Goal: Task Accomplishment & Management: Use online tool/utility

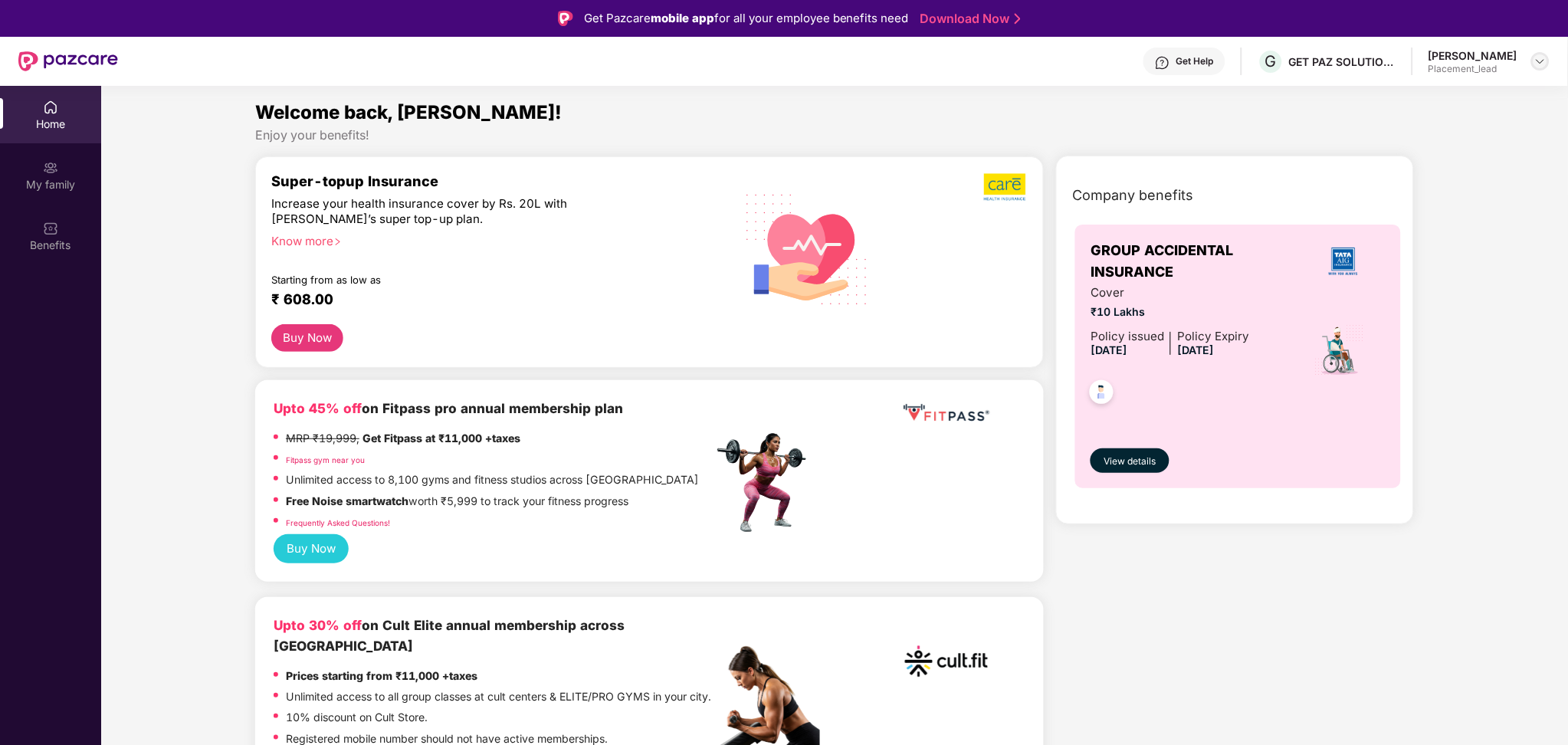
click at [1543, 60] on img at bounding box center [1540, 61] width 12 height 12
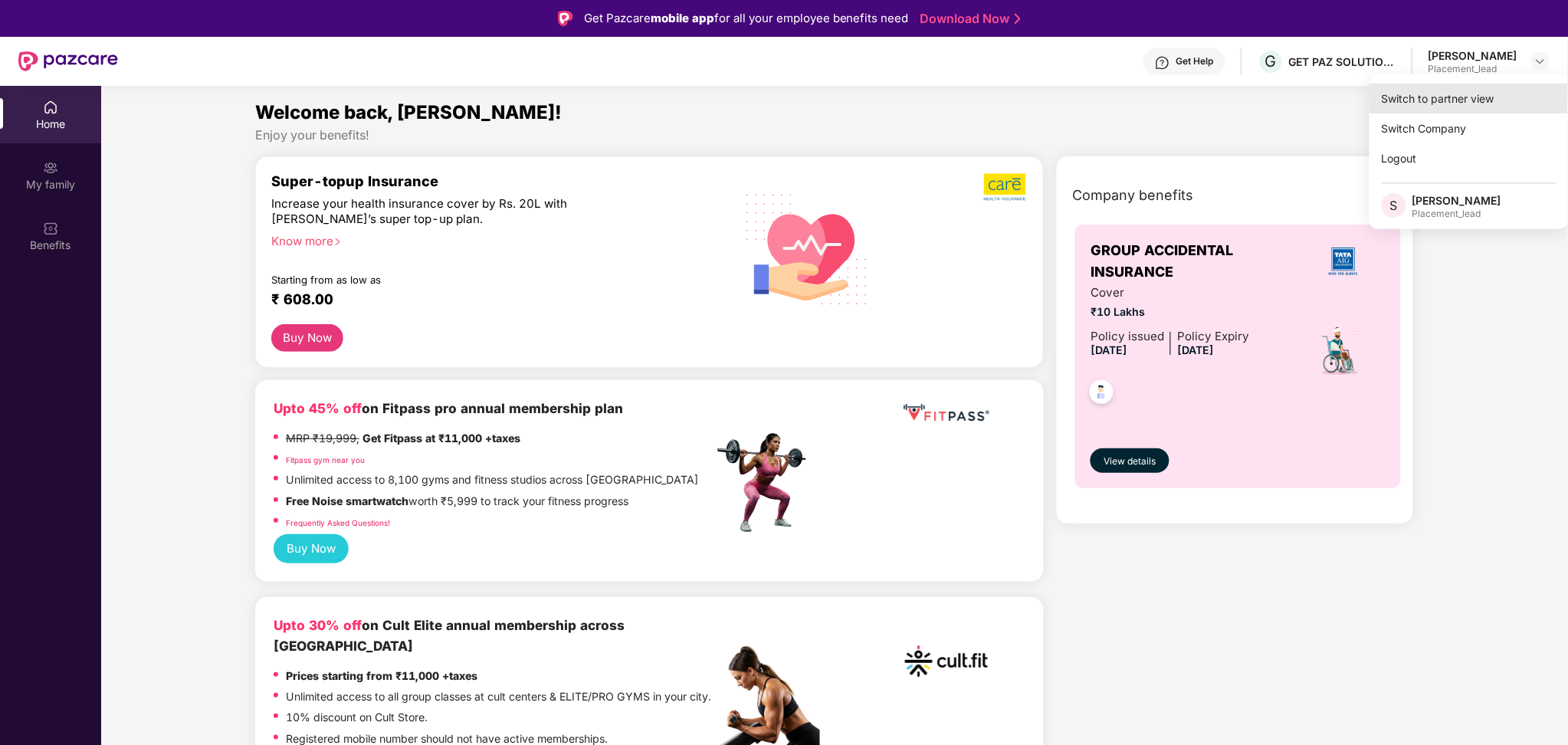
click at [1451, 89] on div "Switch to partner view" at bounding box center [1469, 98] width 199 height 30
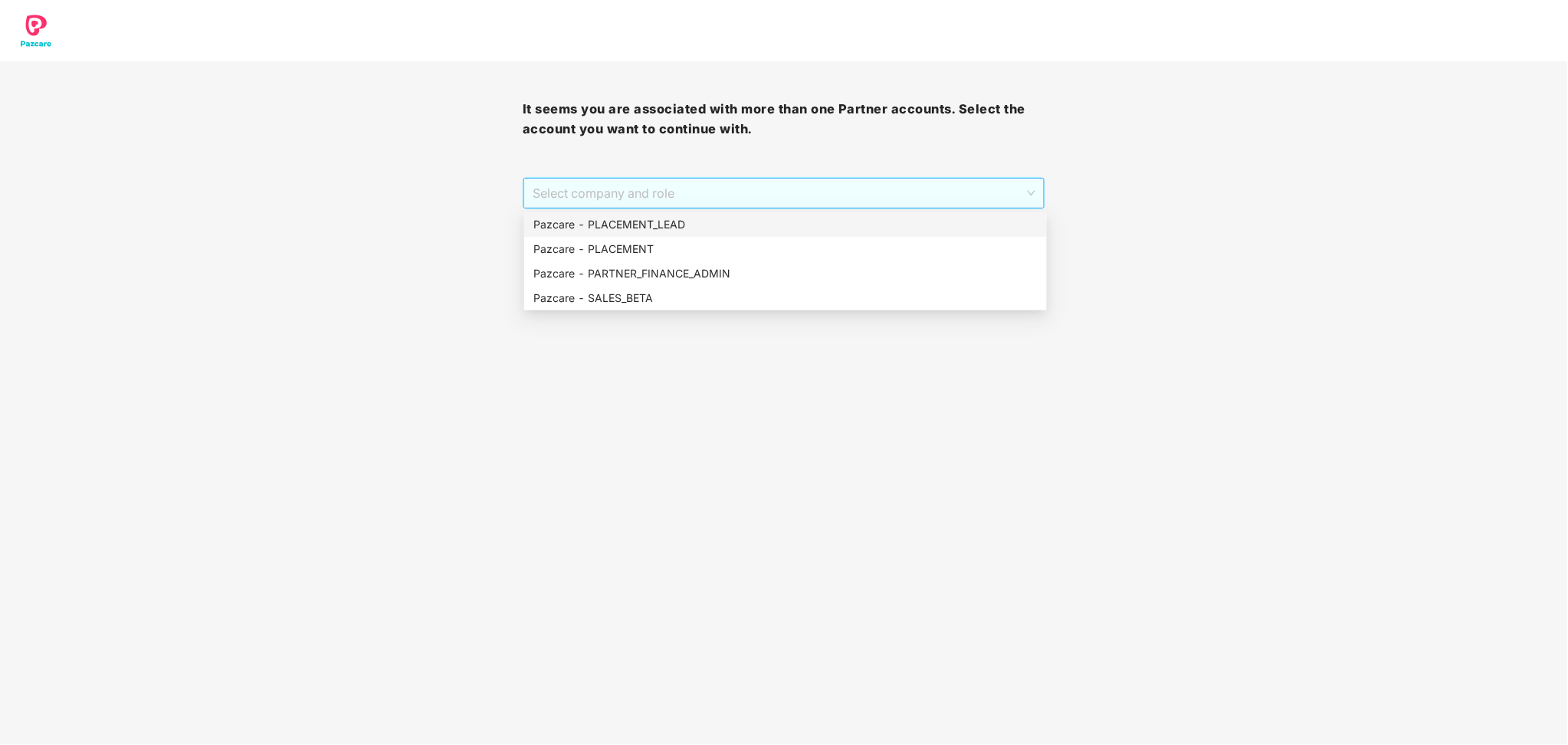
click at [966, 198] on span "Select company and role" at bounding box center [784, 193] width 503 height 29
click at [799, 216] on div "Pazcare - PLACEMENT_LEAD" at bounding box center [786, 224] width 504 height 17
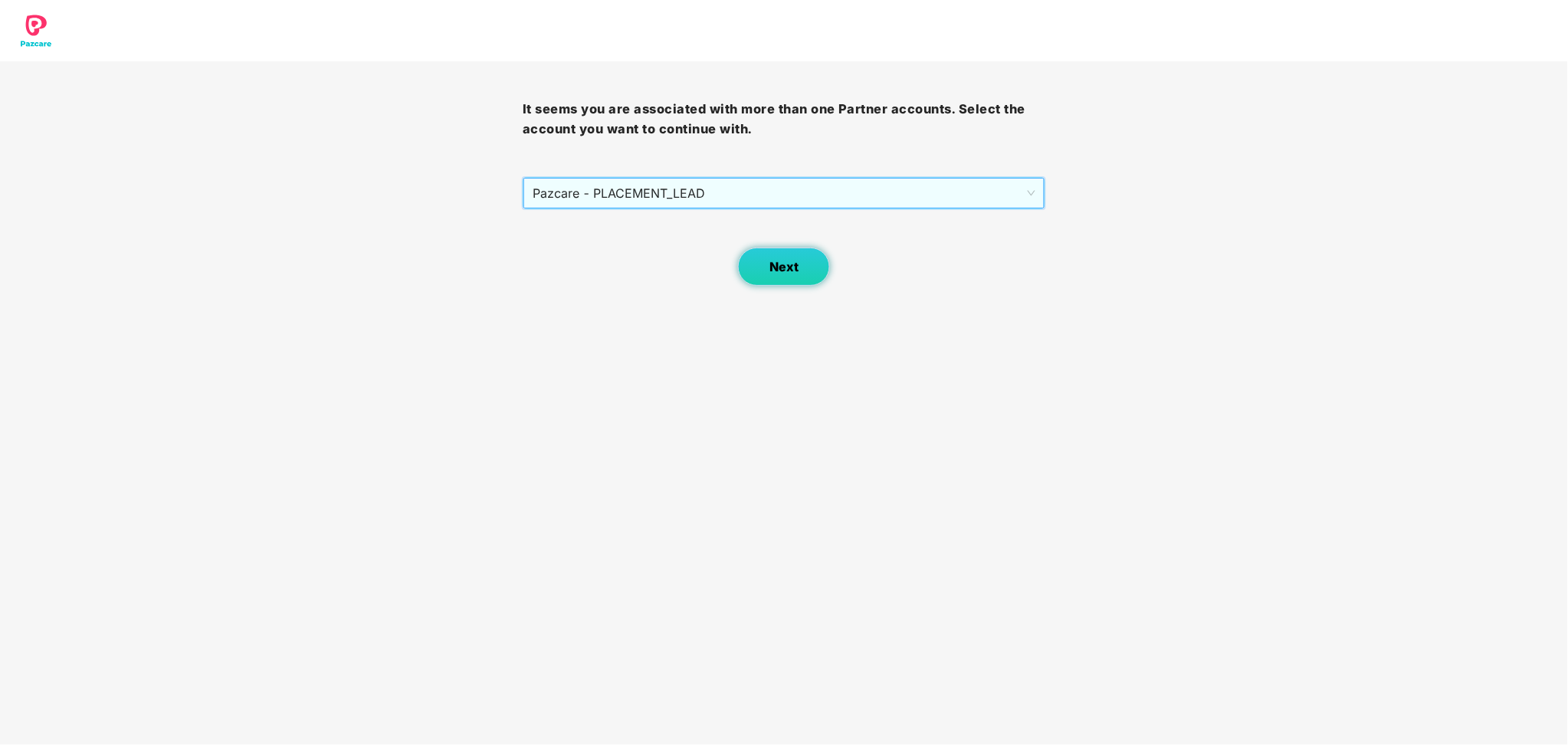
click at [792, 269] on span "Next" at bounding box center [784, 267] width 29 height 15
